Goal: Find contact information: Find contact information

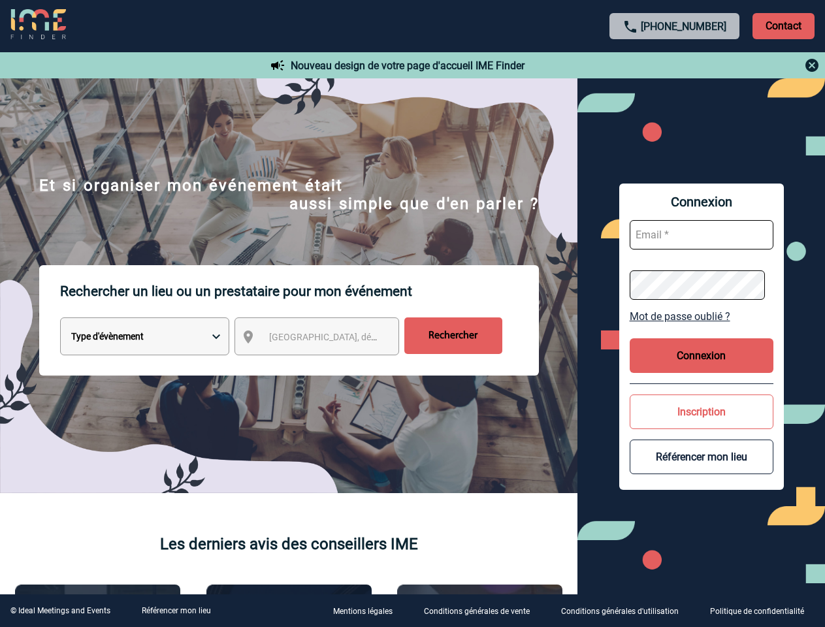
click at [412, 314] on p "Rechercher un lieu ou un prestataire pour mon événement" at bounding box center [299, 291] width 479 height 52
click at [784, 25] on p "Contact" at bounding box center [784, 26] width 62 height 26
click at [675, 65] on div at bounding box center [675, 66] width 291 height 16
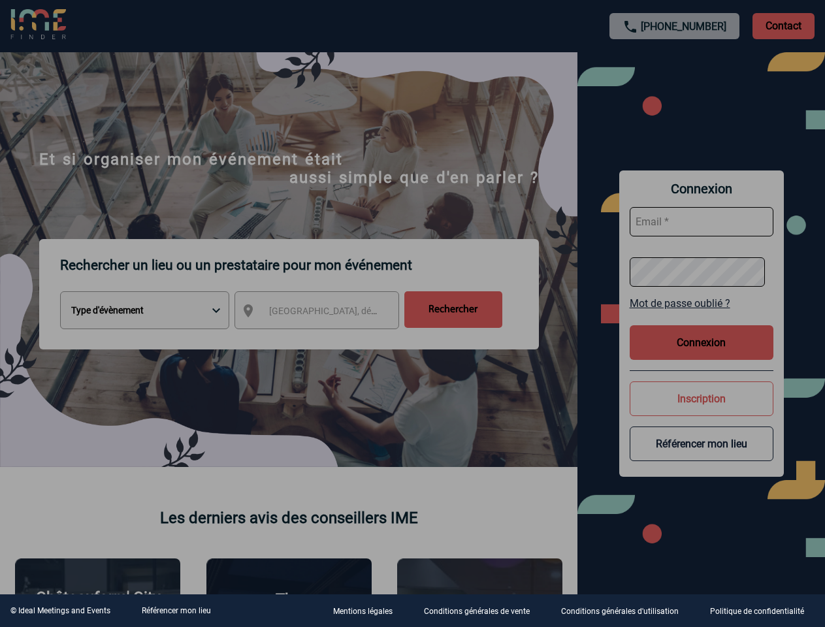
click at [329, 339] on div at bounding box center [412, 313] width 825 height 627
click at [702, 316] on div at bounding box center [412, 313] width 825 height 627
click at [702, 355] on div at bounding box center [412, 313] width 825 height 627
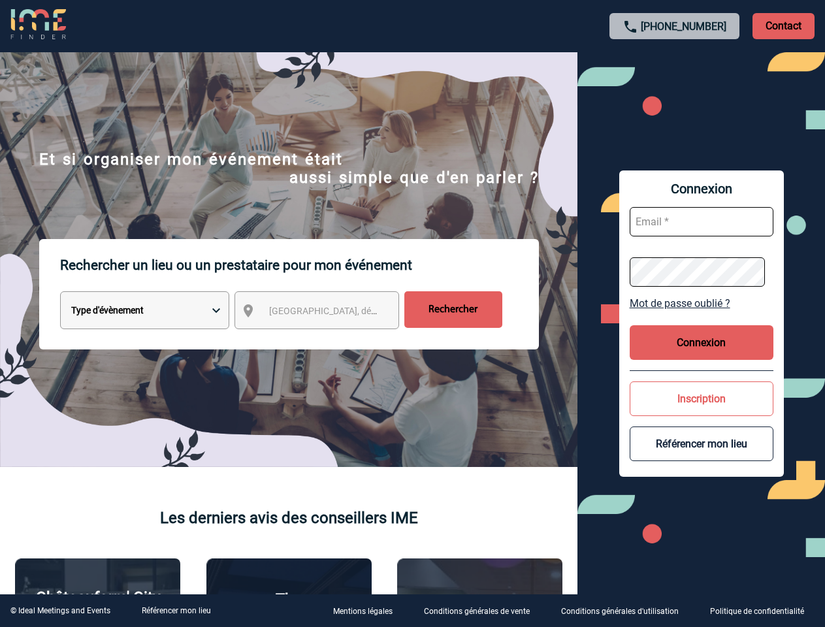
click at [702, 412] on body "[PHONE_NUMBER] Contact Contact Nouveau design de votre page d'accueil IME Finde…" at bounding box center [412, 313] width 825 height 627
click at [702, 457] on button "Référencer mon lieu" at bounding box center [702, 444] width 144 height 35
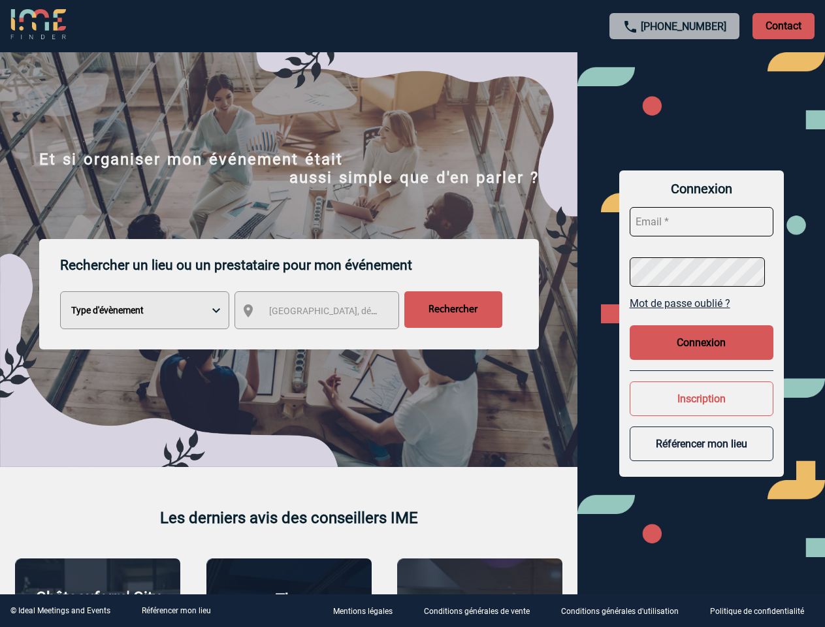
click at [176, 611] on link "Référencer mon lieu" at bounding box center [176, 610] width 69 height 9
